Goal: Participate in discussion: Engage in conversation with other users on a specific topic

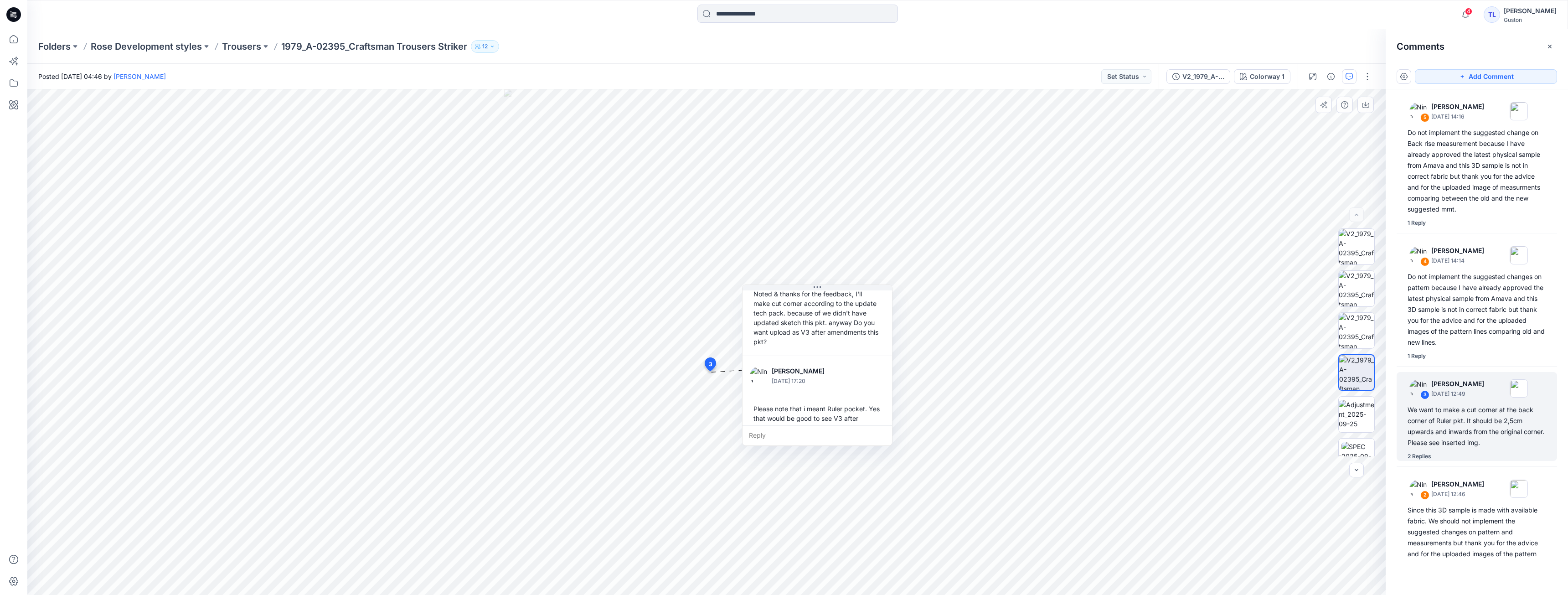
scroll to position [160, 0]
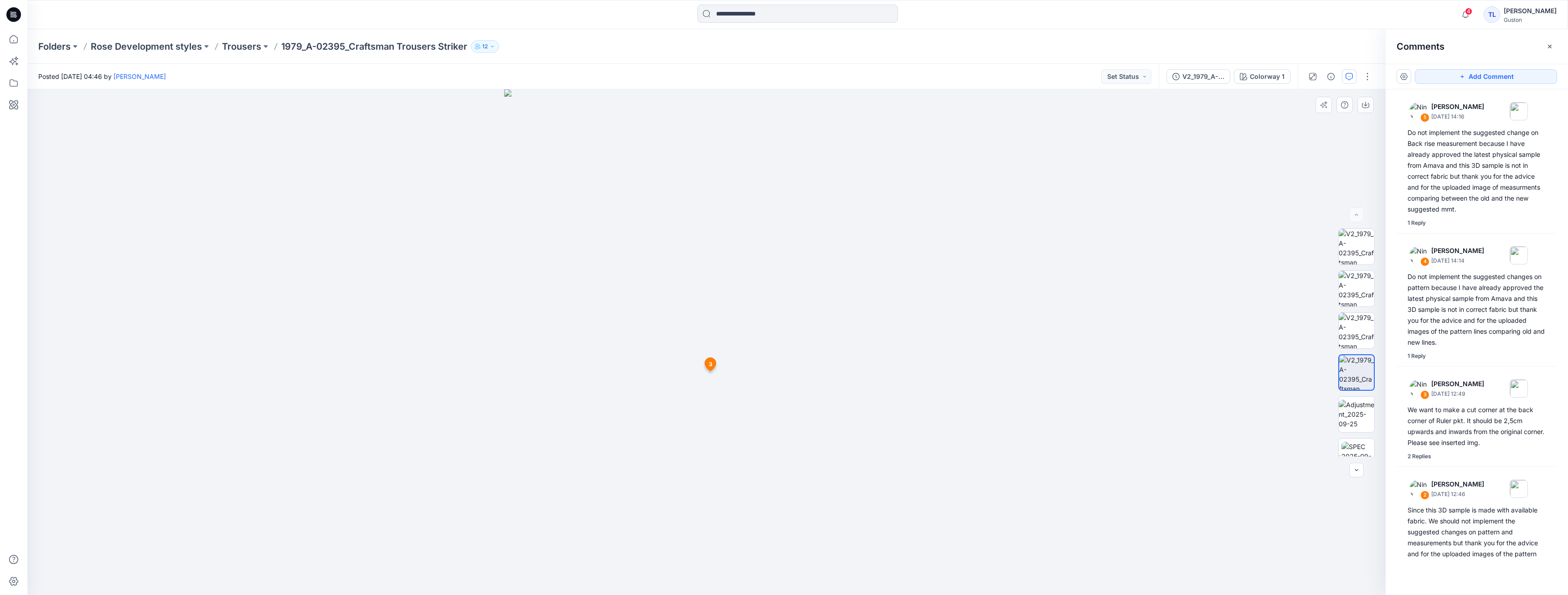
click at [709, 366] on span "3" at bounding box center [711, 364] width 4 height 8
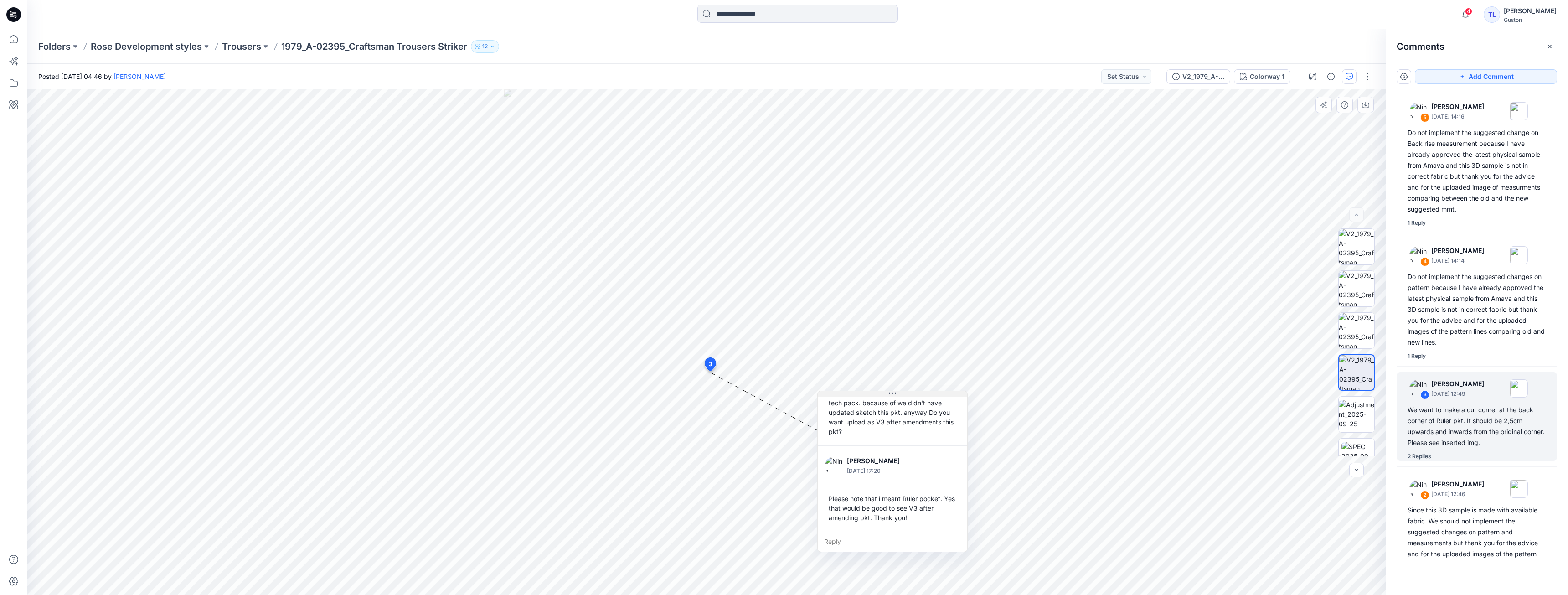
drag, startPoint x: 829, startPoint y: 289, endPoint x: 904, endPoint y: 395, distance: 129.8
click at [904, 395] on button at bounding box center [892, 393] width 149 height 6
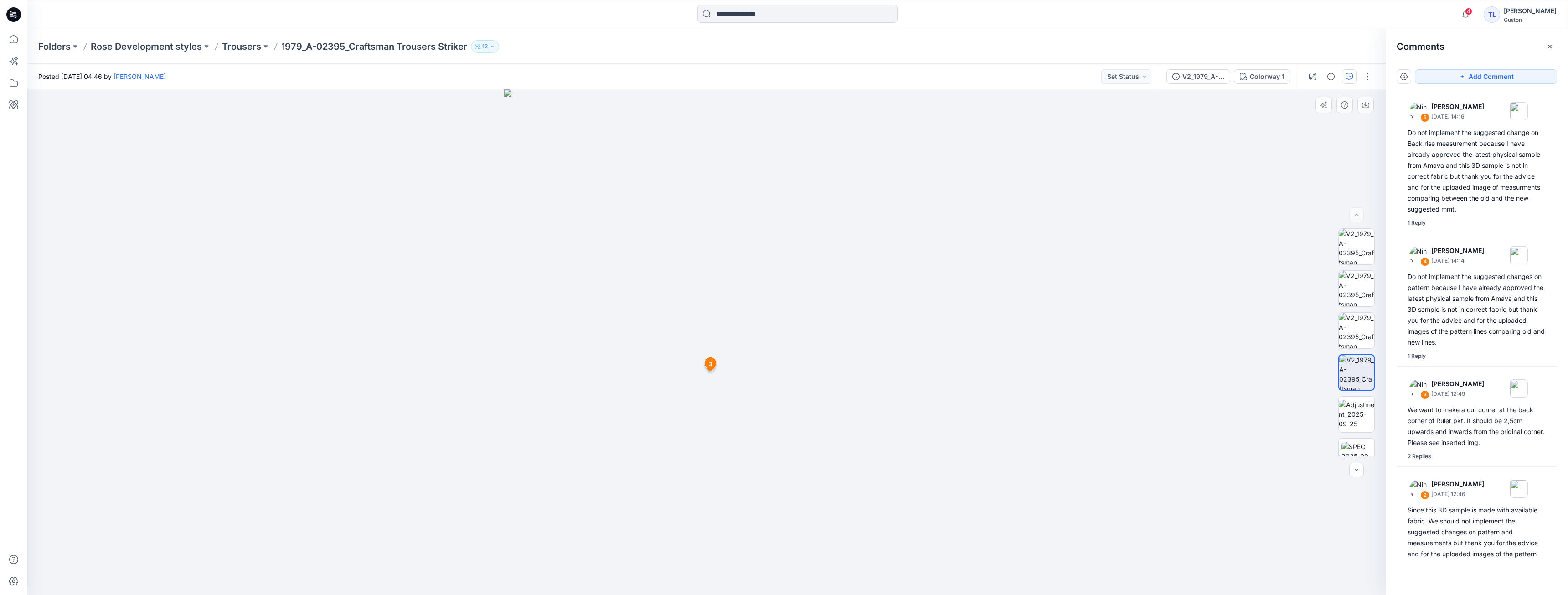
click at [713, 364] on icon at bounding box center [710, 364] width 11 height 13
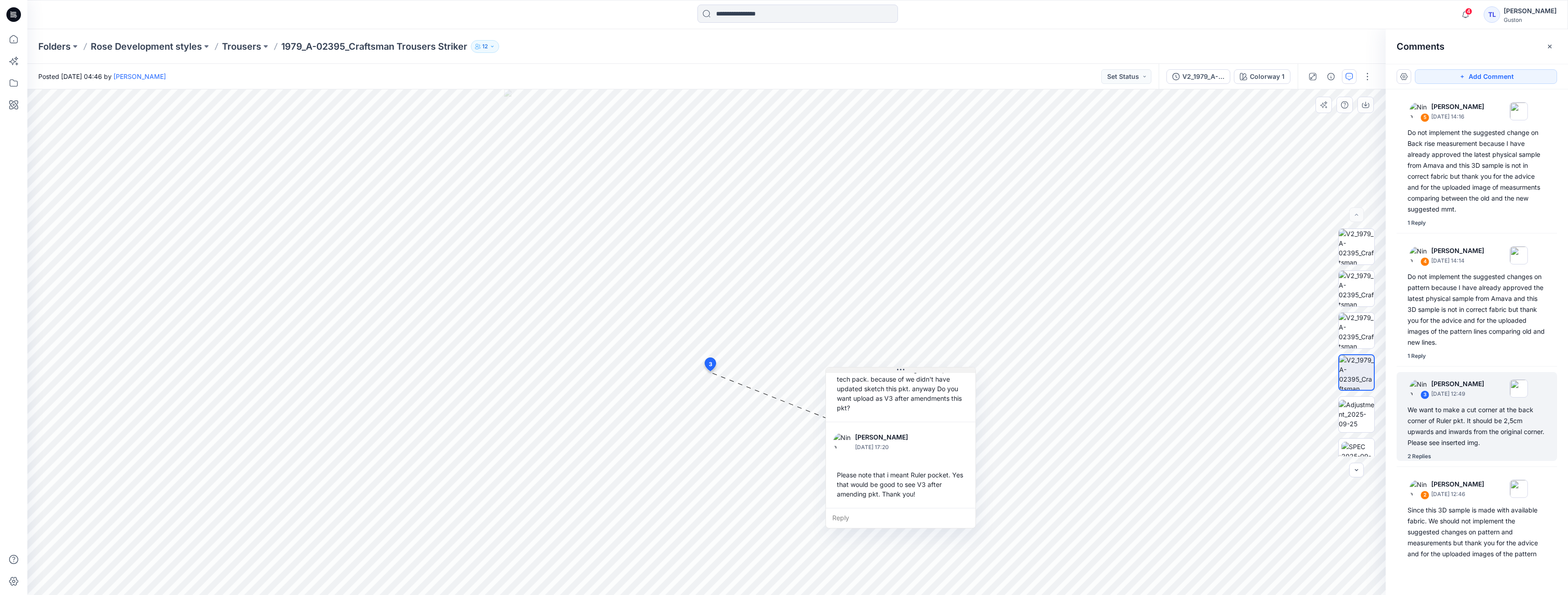
drag, startPoint x: 833, startPoint y: 288, endPoint x: 917, endPoint y: 371, distance: 118.1
click at [917, 371] on button at bounding box center [900, 370] width 149 height 6
drag, startPoint x: 940, startPoint y: 369, endPoint x: 927, endPoint y: 383, distance: 19.1
click at [927, 383] on button at bounding box center [887, 383] width 149 height 6
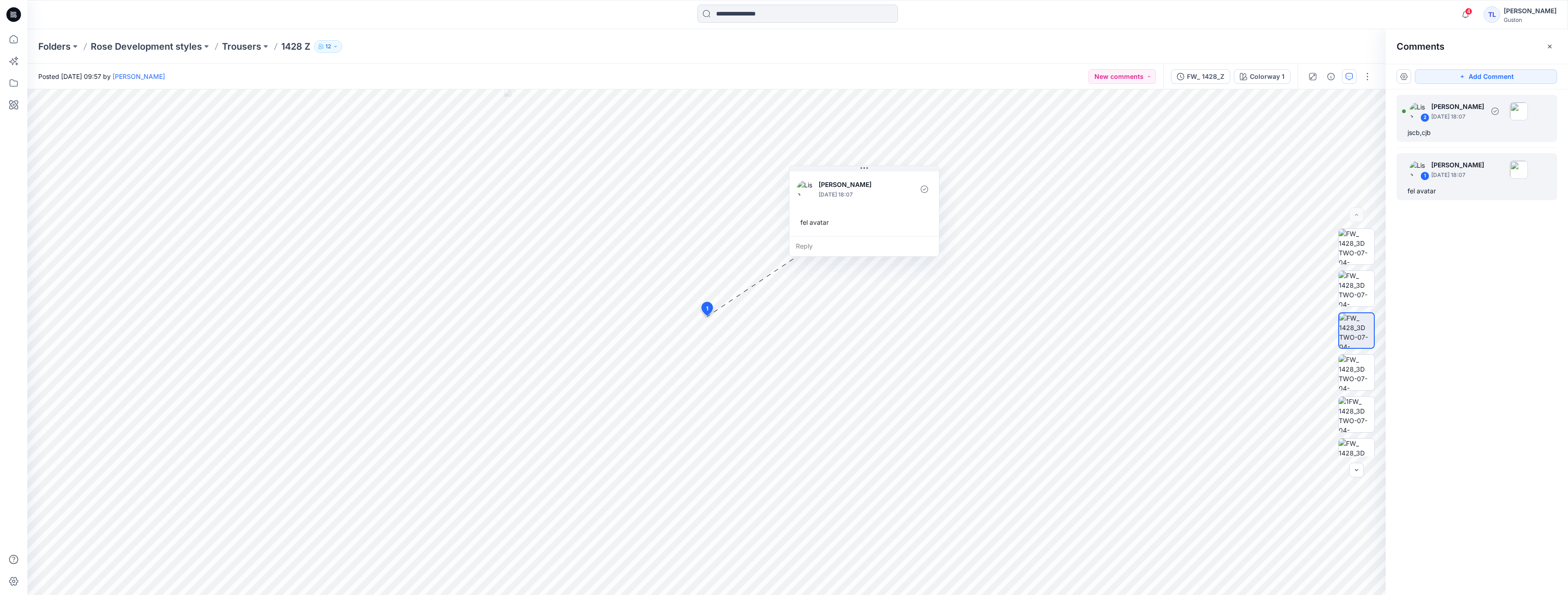
click at [1456, 126] on div "2 Lise Blomqvist September 29, 2025 18:07 jscb,cjb" at bounding box center [1476, 118] width 160 height 47
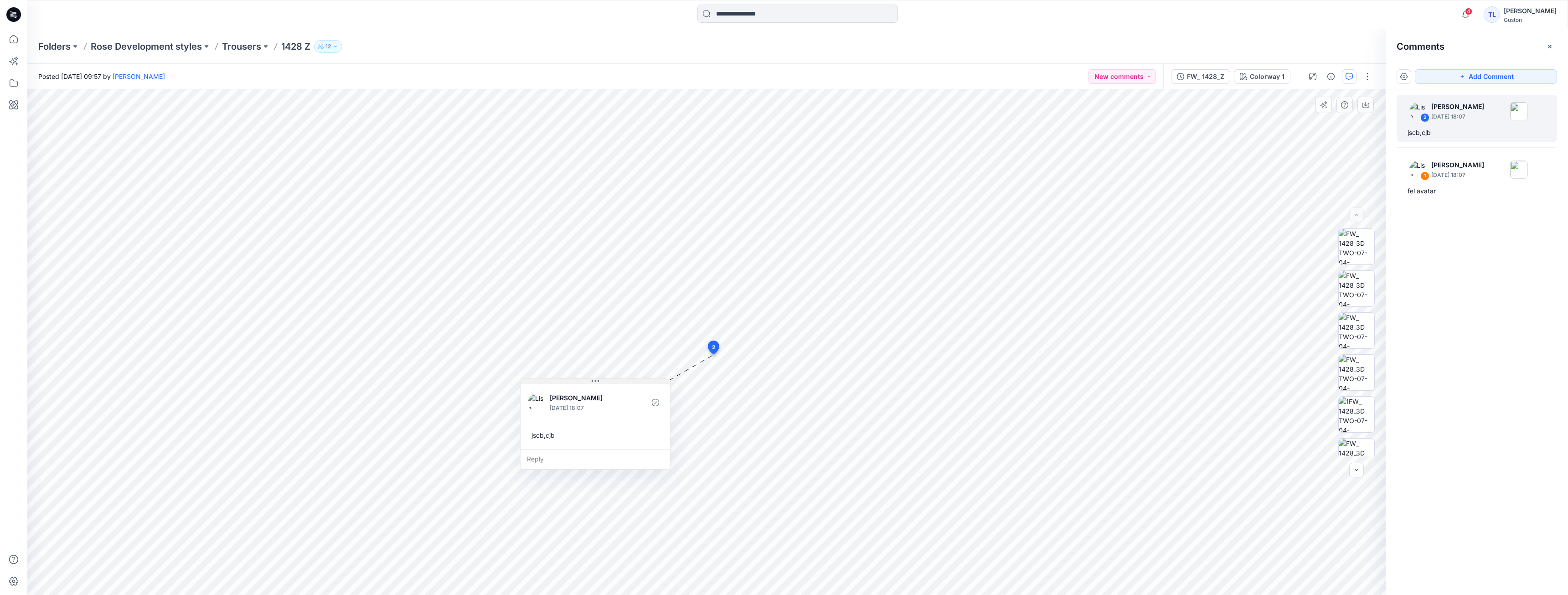
drag, startPoint x: 795, startPoint y: 362, endPoint x: 616, endPoint y: 381, distance: 180.0
click at [616, 381] on button at bounding box center [595, 381] width 149 height 6
click at [1457, 183] on div "1 Lise Blomqvist September 29, 2025 18:07 fel avatar" at bounding box center [1476, 177] width 160 height 47
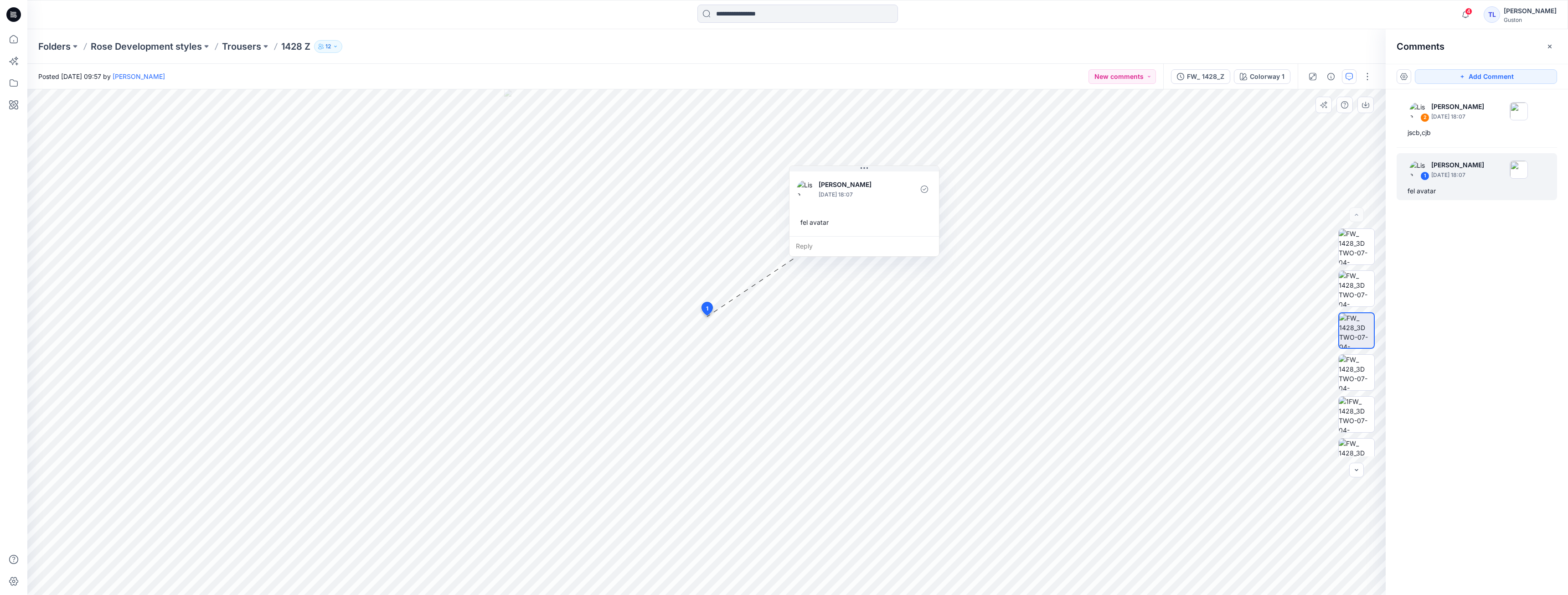
click at [827, 225] on div "fel avatar" at bounding box center [864, 222] width 135 height 17
drag, startPoint x: 829, startPoint y: 224, endPoint x: 824, endPoint y: 224, distance: 5.0
click at [824, 224] on div "fel avatar" at bounding box center [849, 222] width 135 height 17
click at [803, 223] on div "fel avatar" at bounding box center [858, 222] width 135 height 17
drag, startPoint x: 796, startPoint y: 221, endPoint x: 847, endPoint y: 233, distance: 52.4
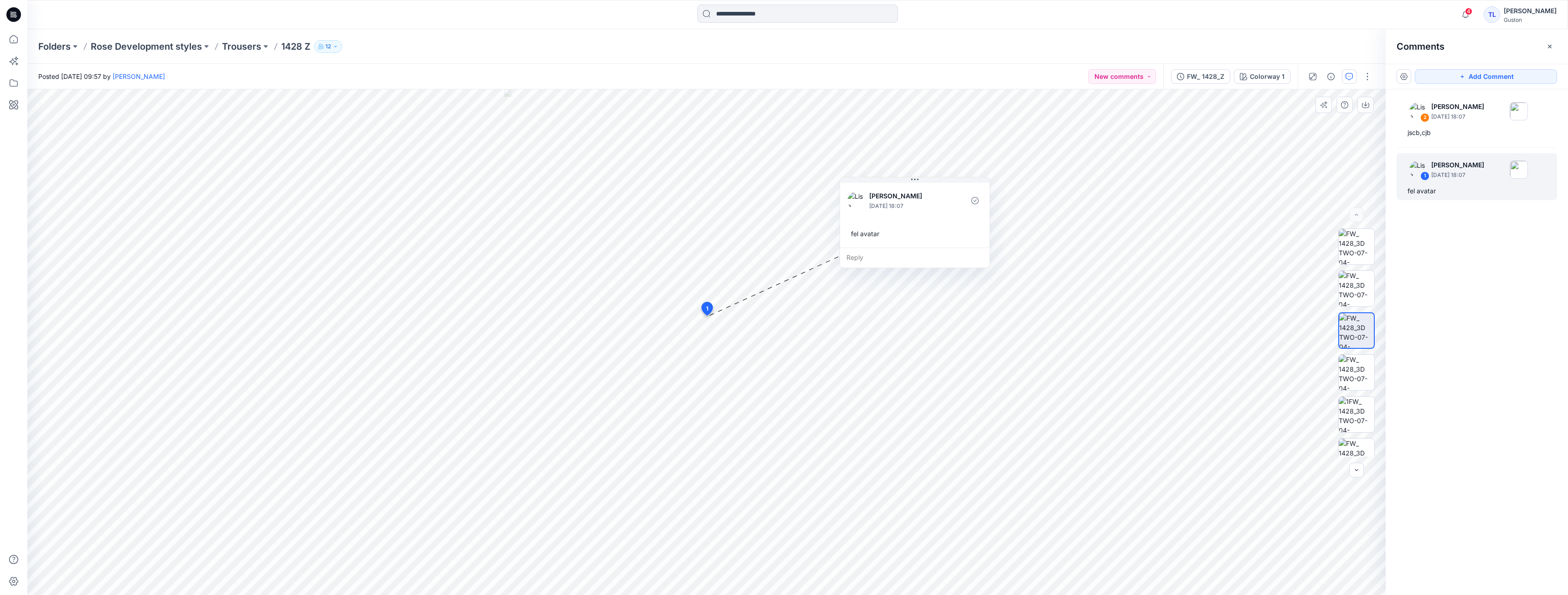
click at [851, 233] on div "fel avatar" at bounding box center [915, 233] width 135 height 17
